Goal: Transaction & Acquisition: Purchase product/service

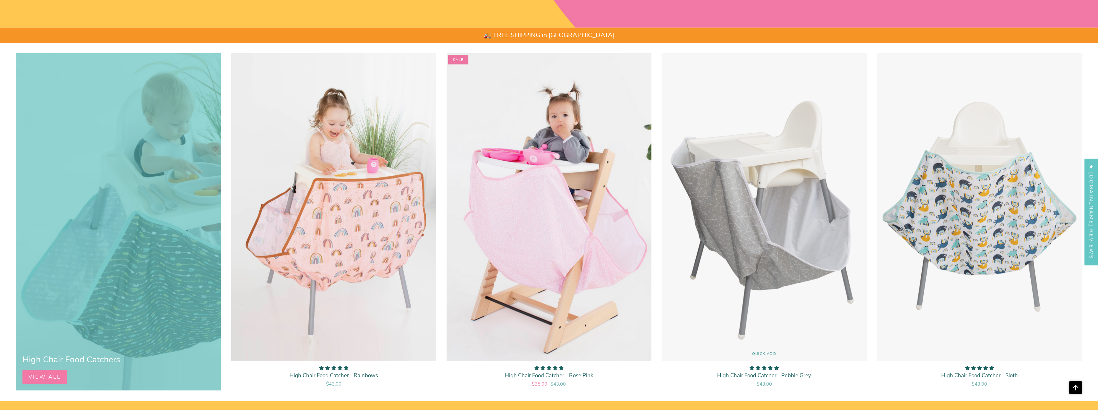
scroll to position [684, 0]
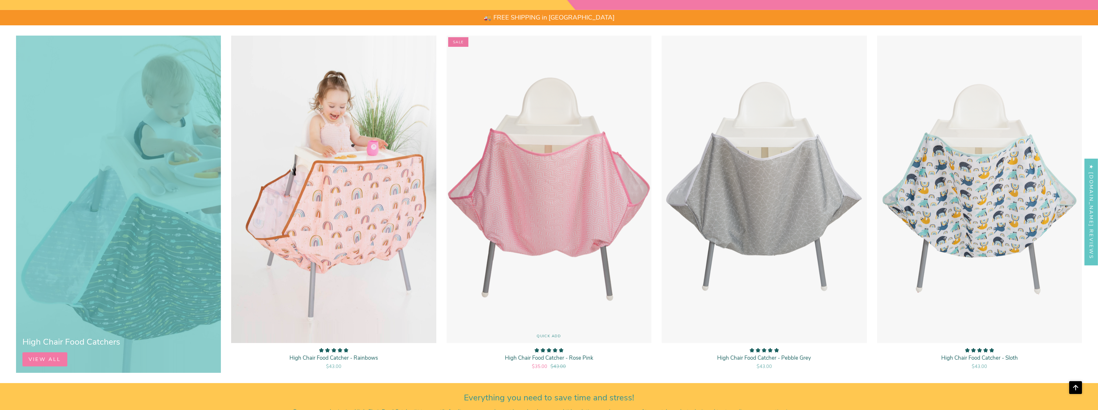
drag, startPoint x: 549, startPoint y: 196, endPoint x: 562, endPoint y: 196, distance: 12.5
click at [549, 197] on img "High Chair Food Catcher - Rose Pink" at bounding box center [548, 189] width 205 height 308
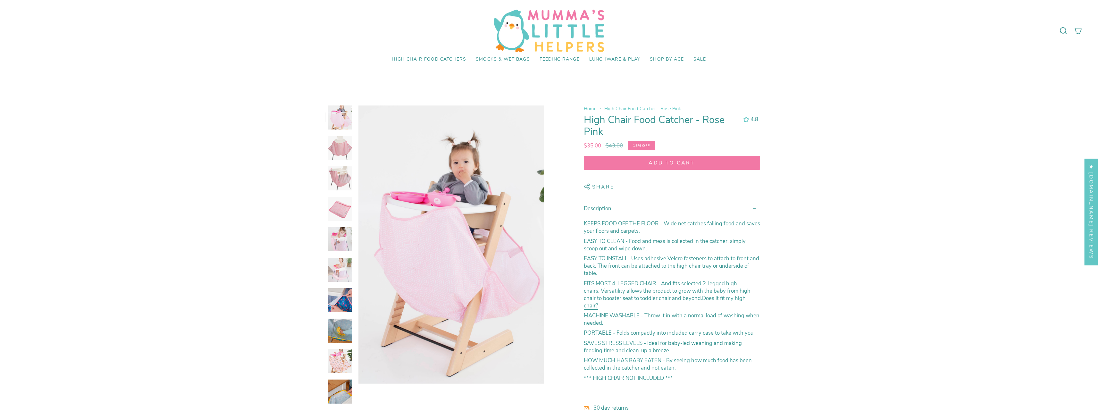
select select "pictures-first"
